Goal: Task Accomplishment & Management: Manage account settings

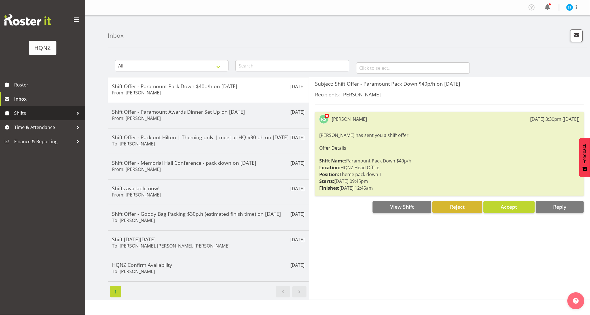
click at [51, 111] on span "Shifts" at bounding box center [44, 113] width 60 height 9
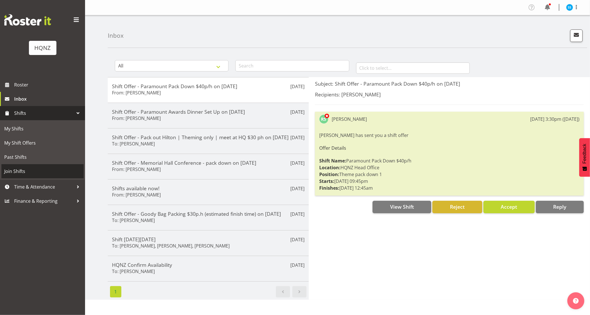
click at [50, 169] on span "Join Shifts" at bounding box center [42, 171] width 77 height 9
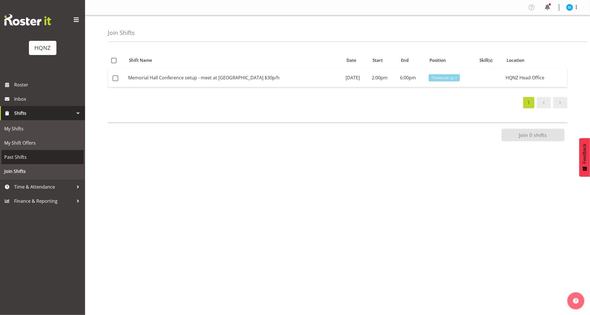
click at [52, 153] on span "Past Shifts" at bounding box center [42, 157] width 77 height 9
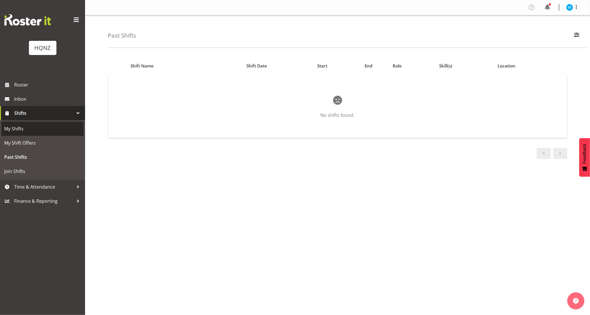
click at [61, 131] on span "My Shifts" at bounding box center [42, 128] width 77 height 9
